Goal: Task Accomplishment & Management: Manage account settings

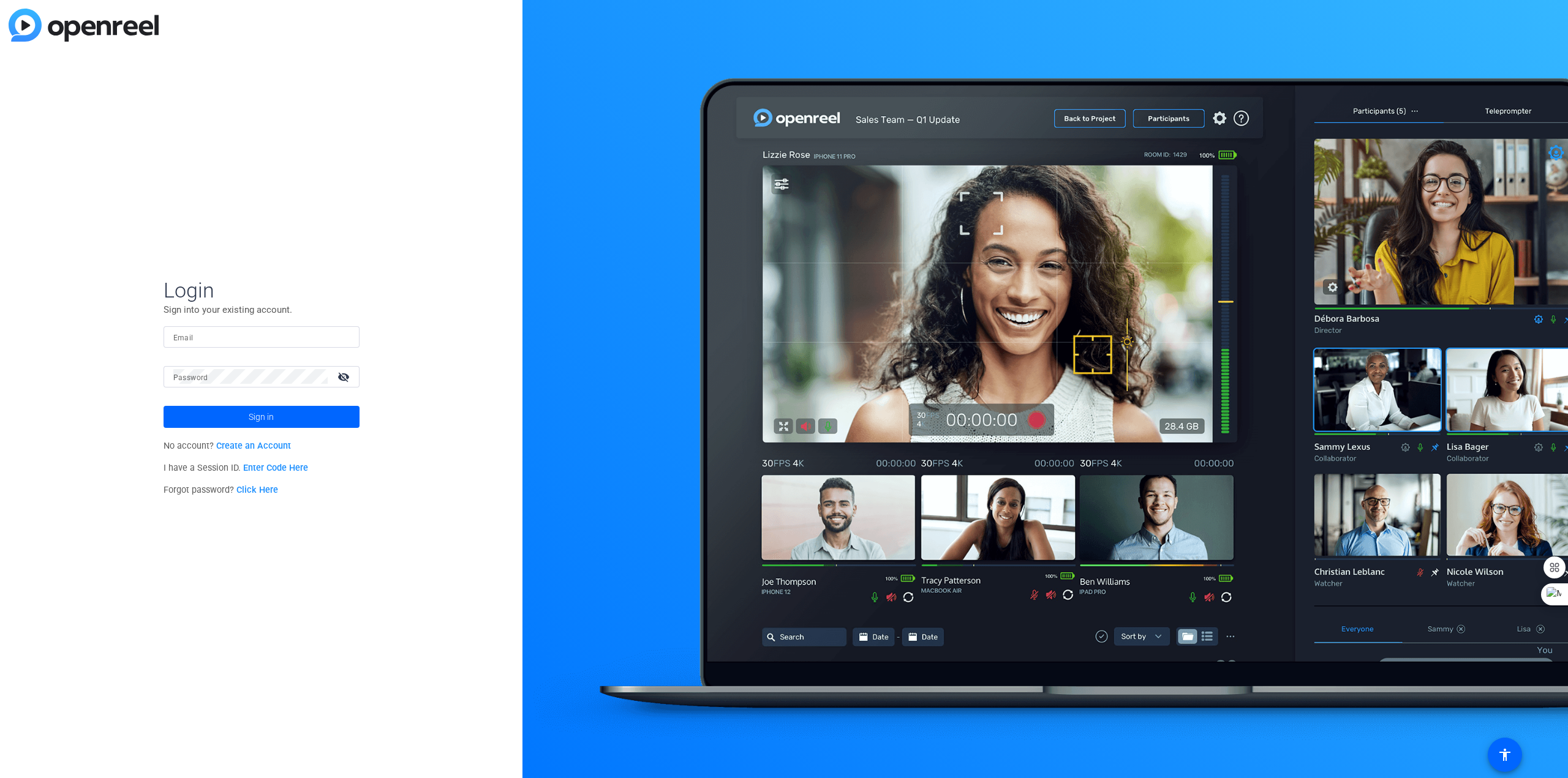
click at [269, 333] on input "Email" at bounding box center [261, 336] width 176 height 14
type input "[EMAIL_ADDRESS][DOMAIN_NAME]"
click at [260, 408] on span "Sign in" at bounding box center [261, 416] width 25 height 31
click at [271, 445] on link "Create an Account" at bounding box center [253, 445] width 75 height 10
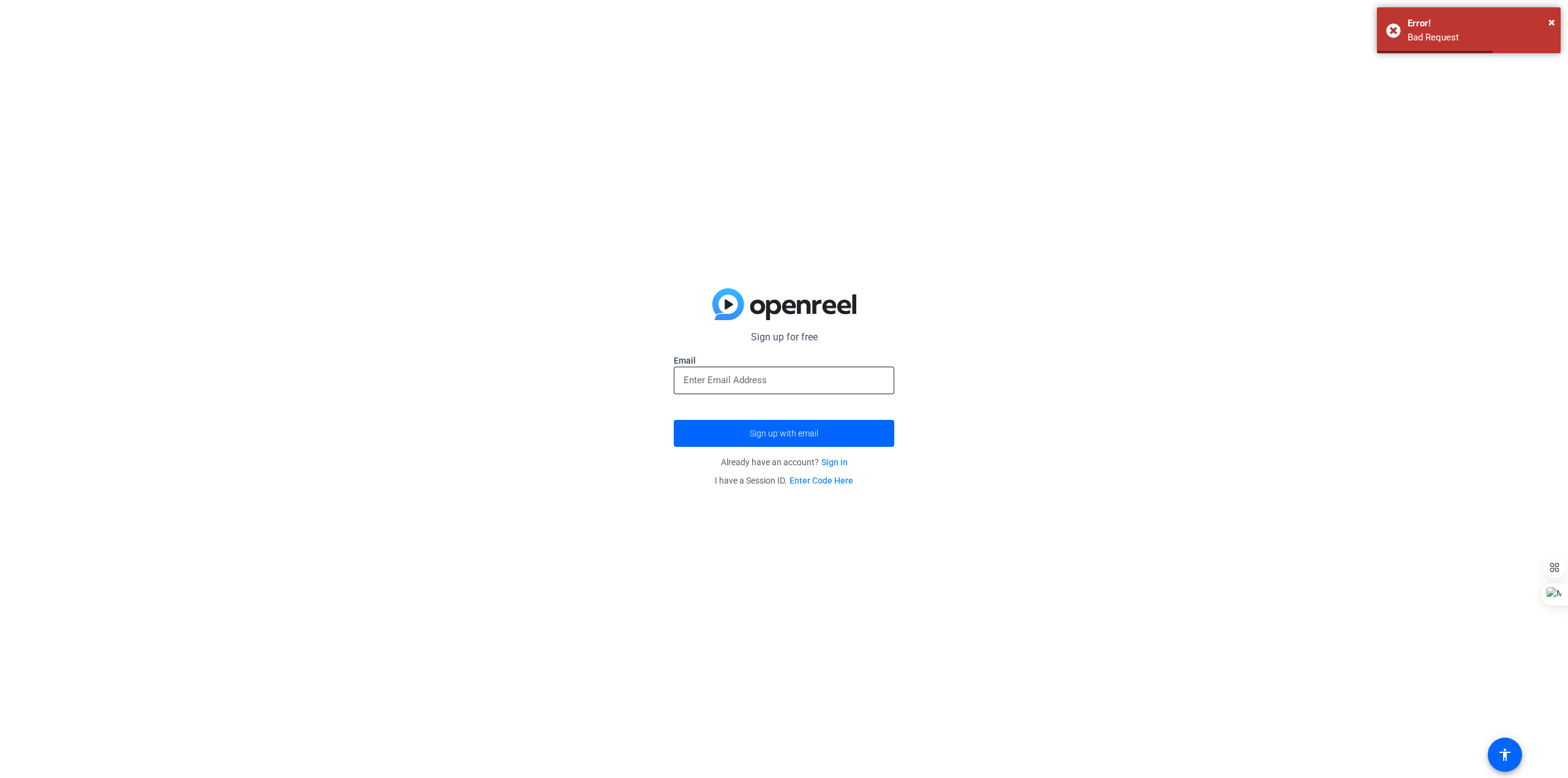
click at [776, 373] on input "email" at bounding box center [784, 379] width 201 height 14
type input "[EMAIL_ADDRESS][DOMAIN_NAME]"
click at [770, 433] on span "Sign up with email" at bounding box center [784, 433] width 69 height 0
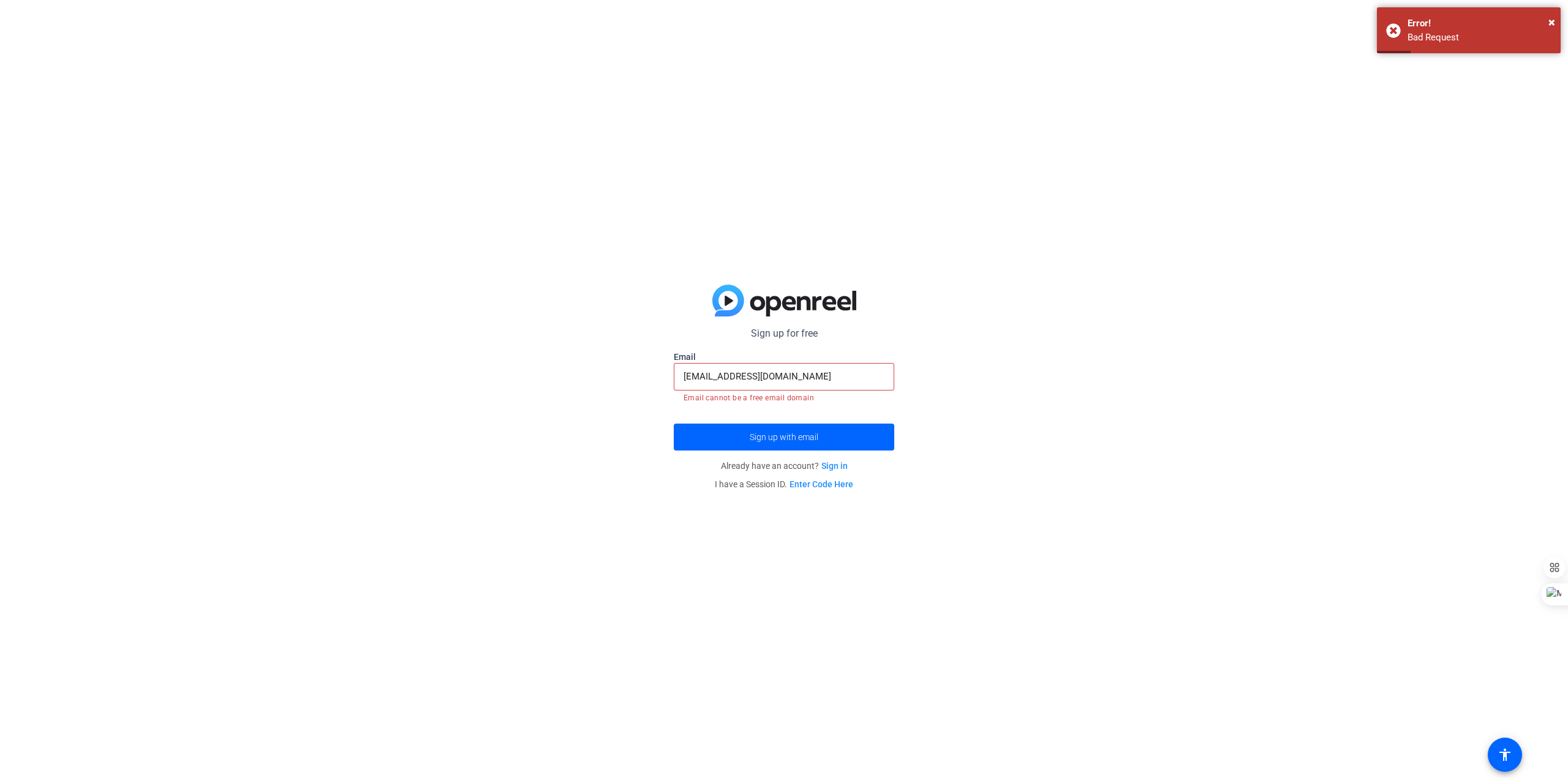
click at [833, 462] on link "Sign in" at bounding box center [834, 466] width 26 height 10
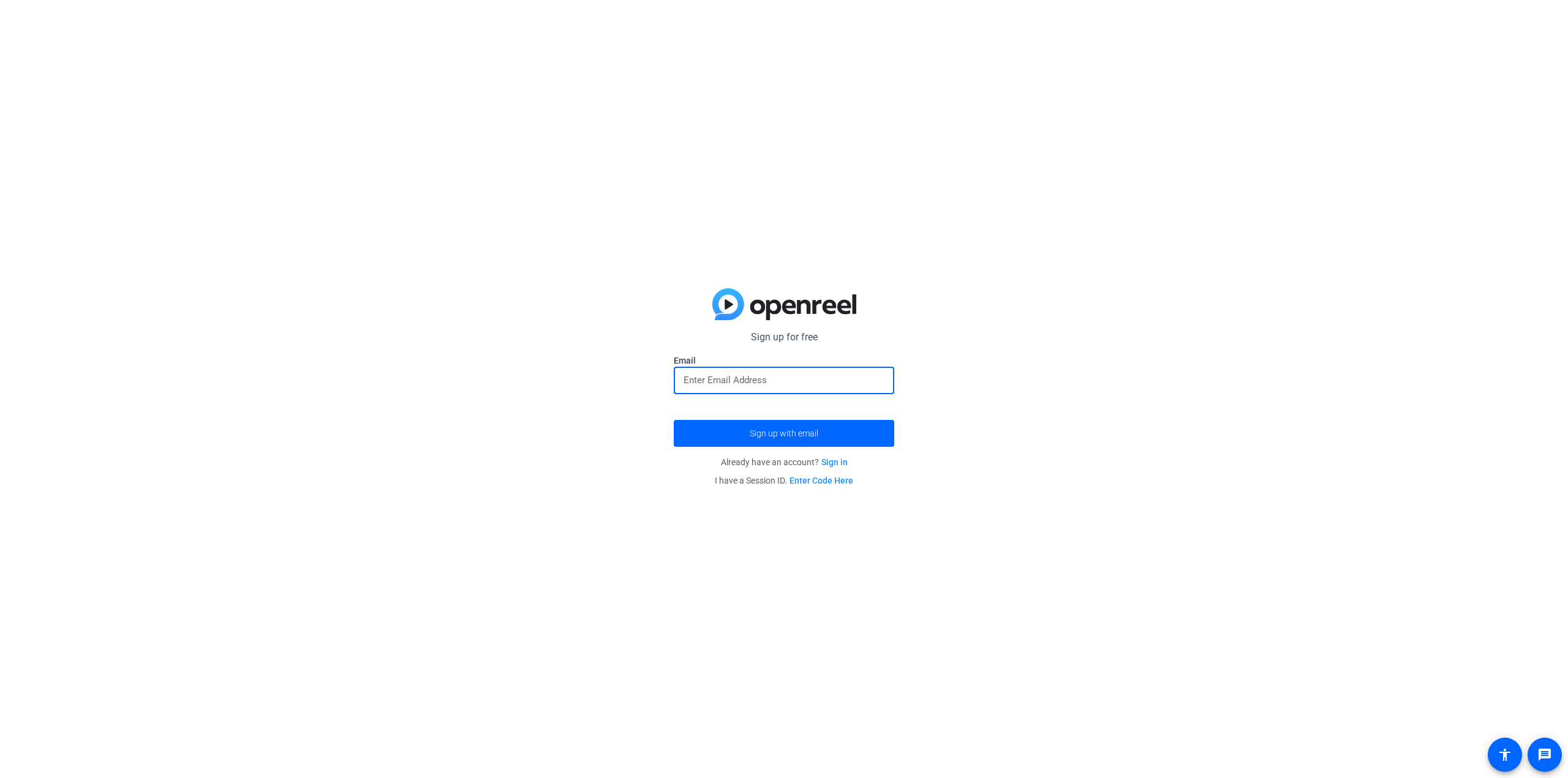
click at [775, 383] on input "email" at bounding box center [784, 379] width 201 height 14
type input "[EMAIL_ADDRESS][DOMAIN_NAME]"
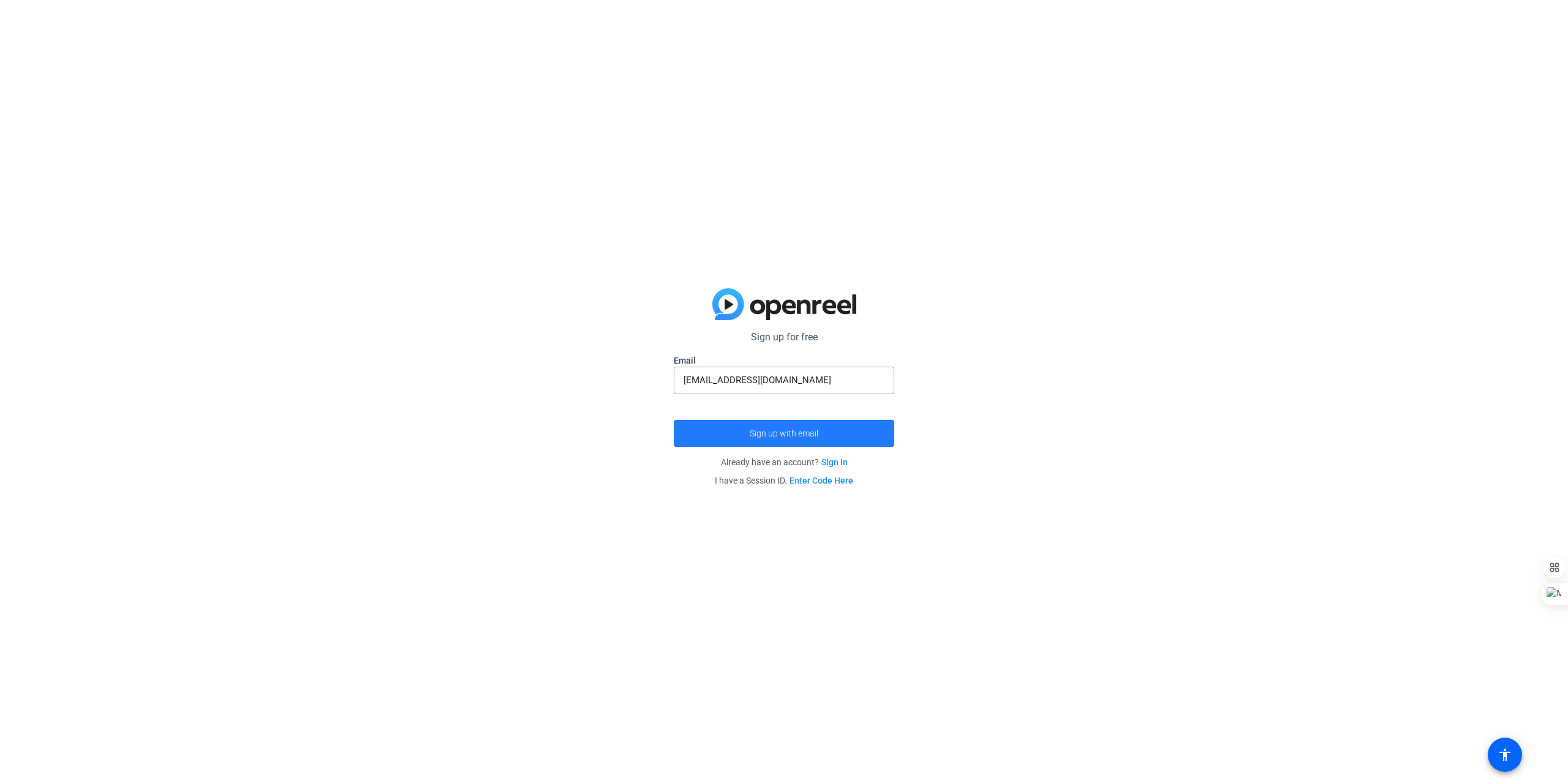
click at [797, 433] on span "Sign up with email" at bounding box center [784, 433] width 69 height 0
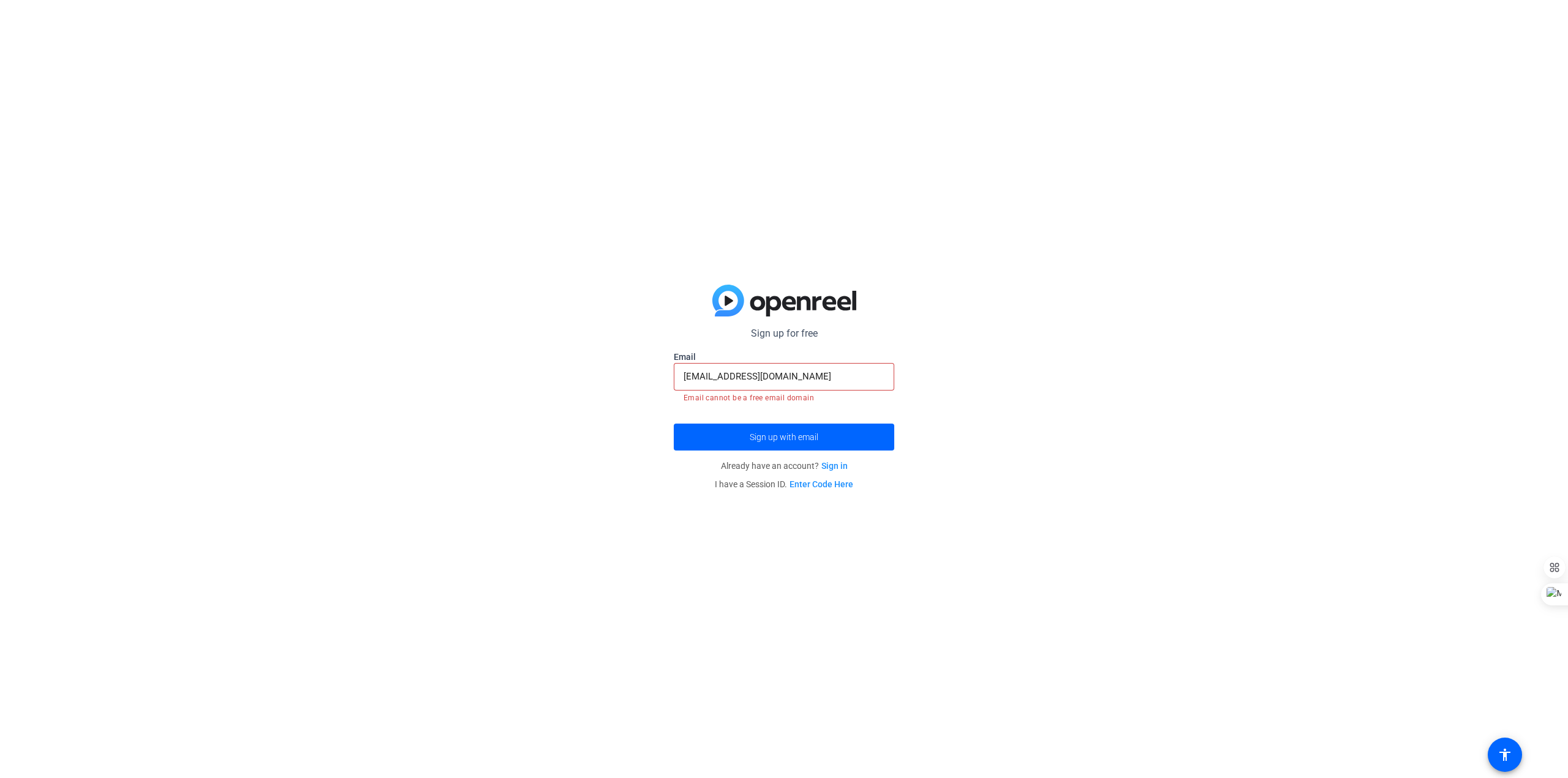
click at [834, 467] on link "Sign in" at bounding box center [834, 466] width 26 height 10
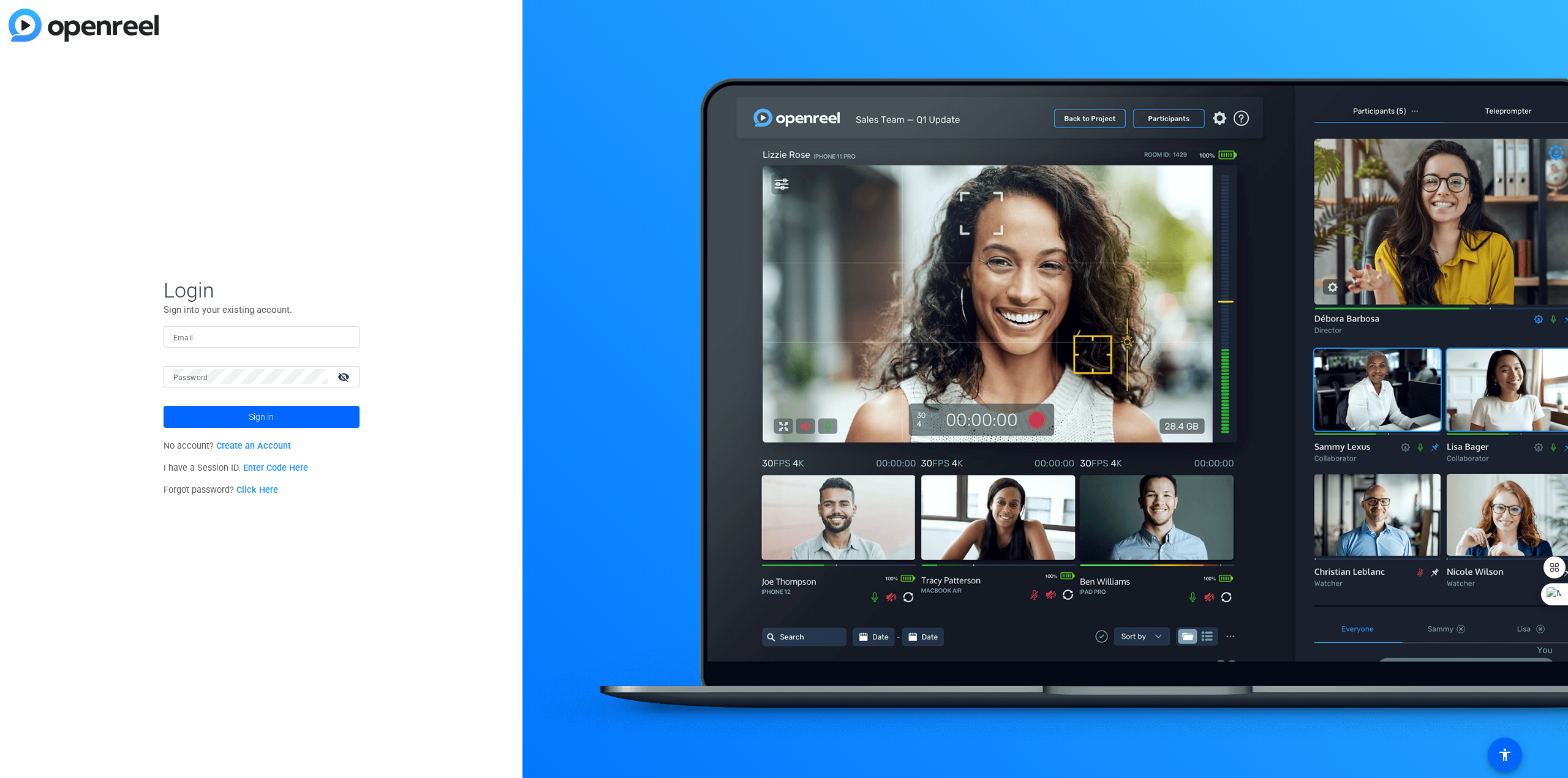
click at [237, 366] on div at bounding box center [250, 377] width 154 height 21
click at [238, 333] on input "Email" at bounding box center [261, 336] width 176 height 14
type input "[EMAIL_ADDRESS][DOMAIN_NAME]"
click at [252, 489] on link "Click Here" at bounding box center [257, 489] width 42 height 10
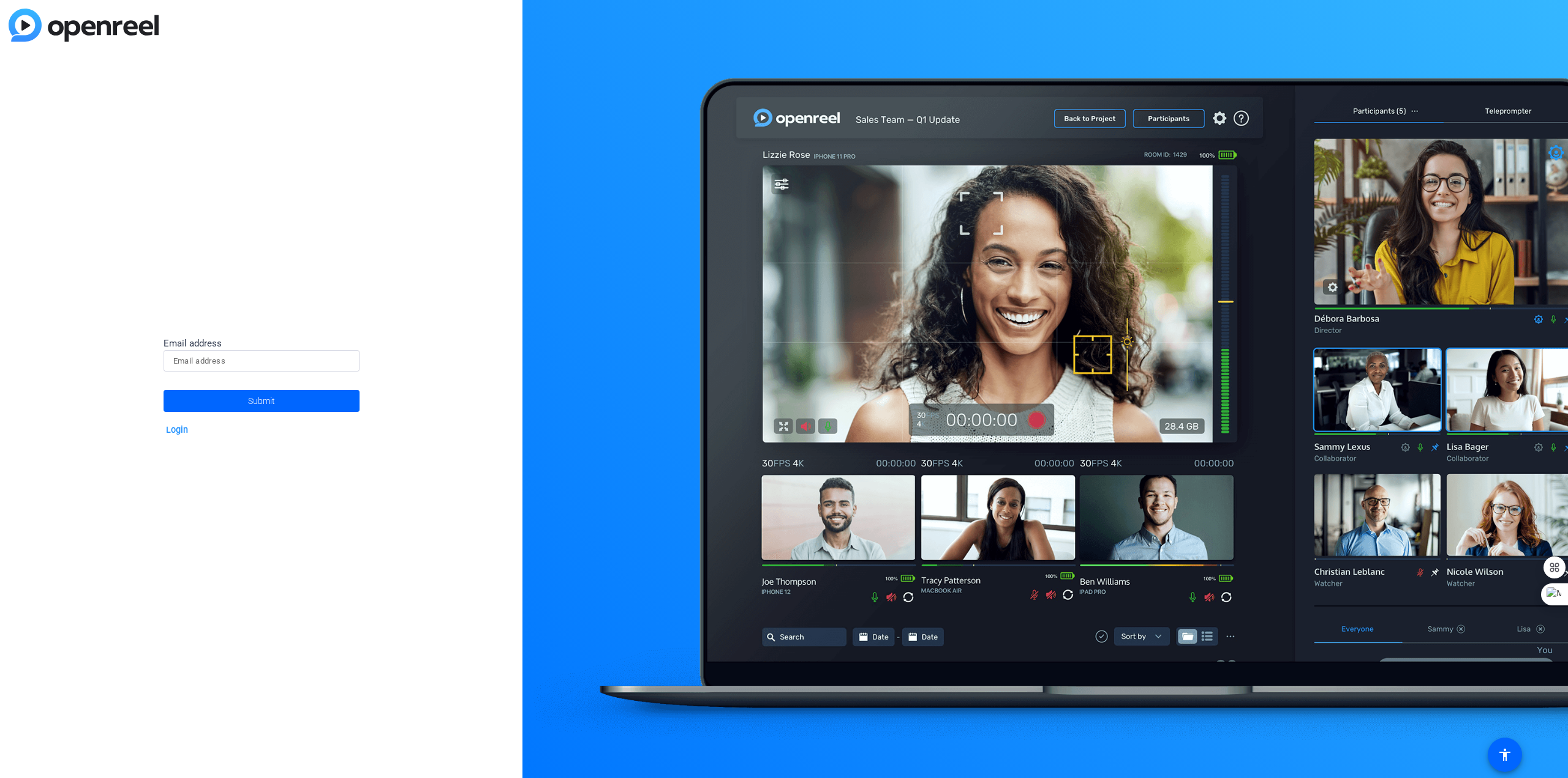
click at [239, 366] on input at bounding box center [261, 361] width 176 height 14
type input "[EMAIL_ADDRESS][DOMAIN_NAME]"
click at [249, 401] on span "Submit" at bounding box center [261, 401] width 27 height 31
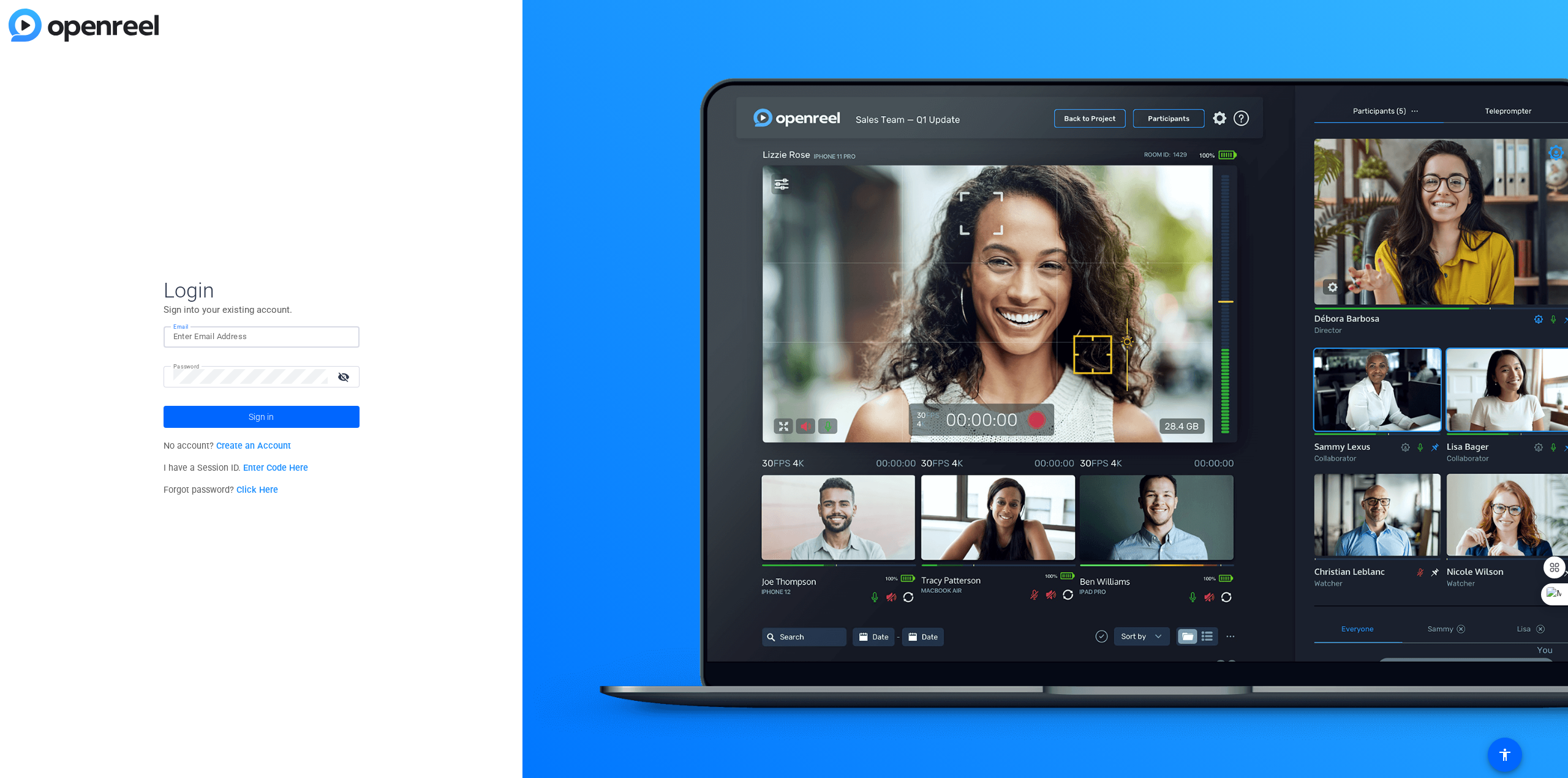
click at [205, 330] on input "Email" at bounding box center [261, 336] width 176 height 14
type input "[EMAIL_ADDRESS][DOMAIN_NAME]"
click at [254, 416] on span "Sign in" at bounding box center [261, 416] width 25 height 31
